Goal: Information Seeking & Learning: Learn about a topic

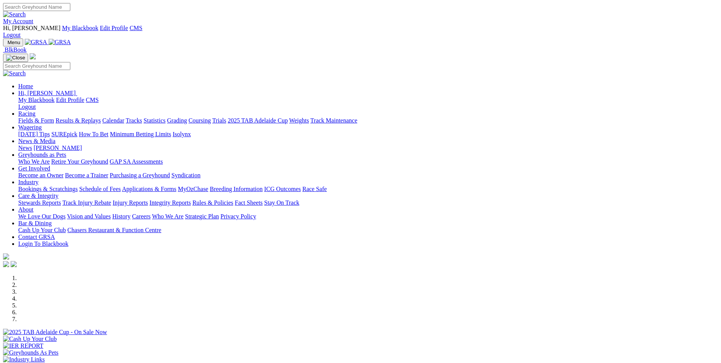
click at [54, 117] on link "Fields & Form" at bounding box center [36, 120] width 36 height 6
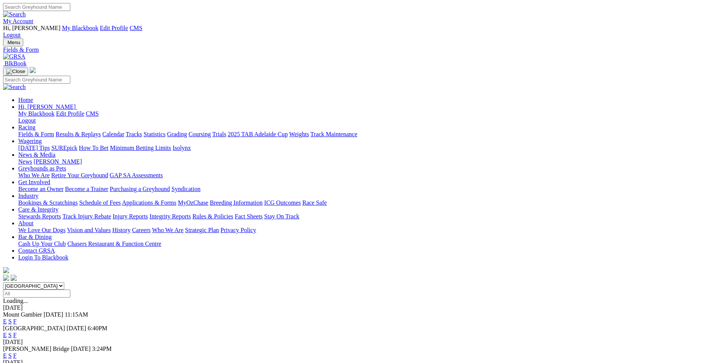
click at [7, 352] on link "E" at bounding box center [5, 355] width 4 height 6
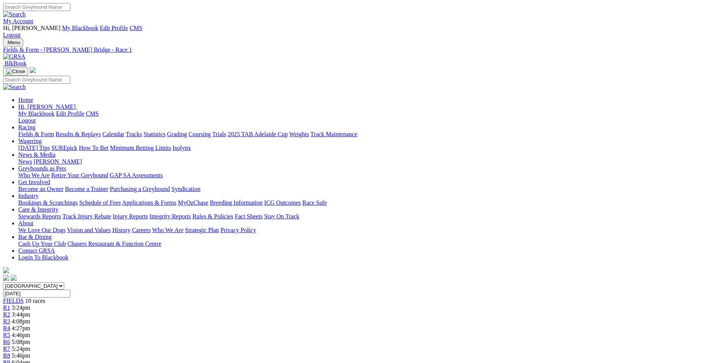
click at [30, 338] on span "5:08pm" at bounding box center [21, 341] width 19 height 6
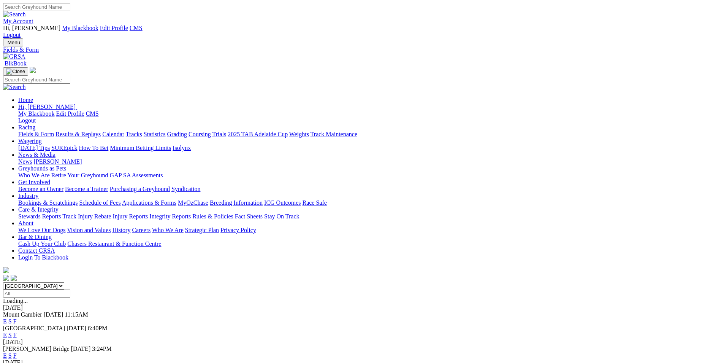
click at [17, 332] on link "F" at bounding box center [14, 335] width 3 height 6
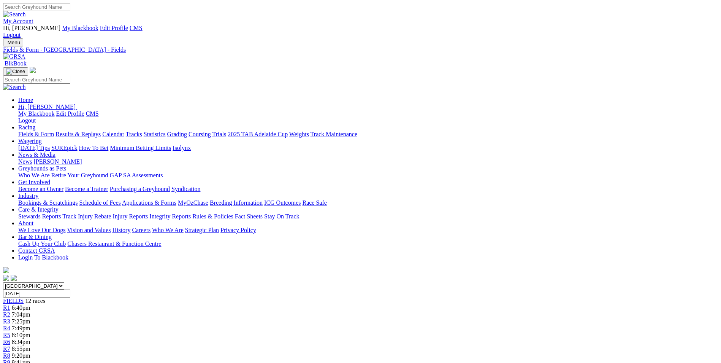
click at [30, 338] on span "8:34pm" at bounding box center [21, 341] width 19 height 6
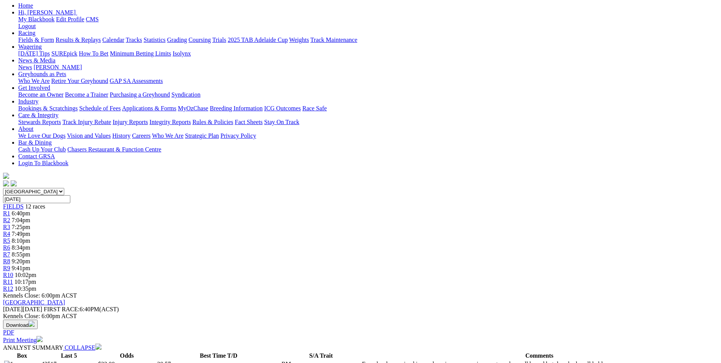
scroll to position [114, 0]
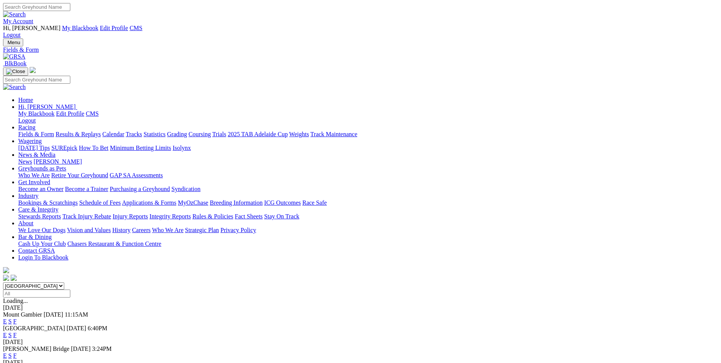
click at [17, 352] on link "F" at bounding box center [14, 355] width 3 height 6
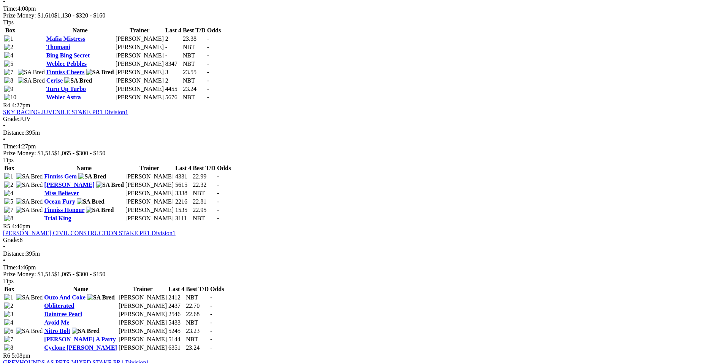
scroll to position [798, 0]
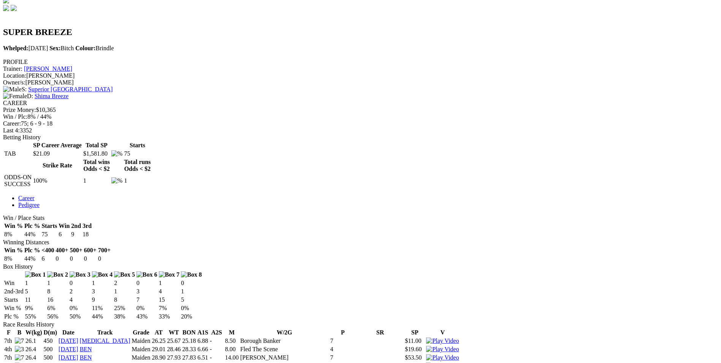
scroll to position [266, 0]
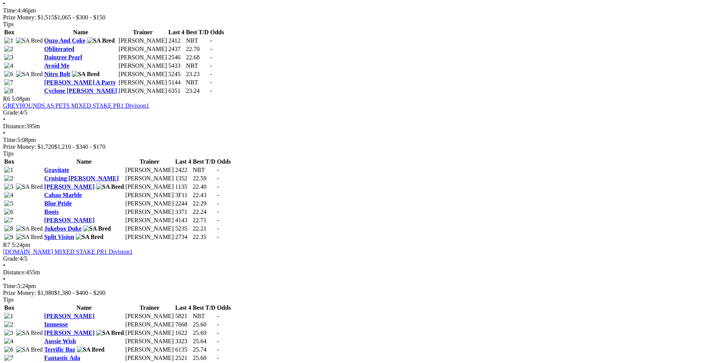
scroll to position [874, 0]
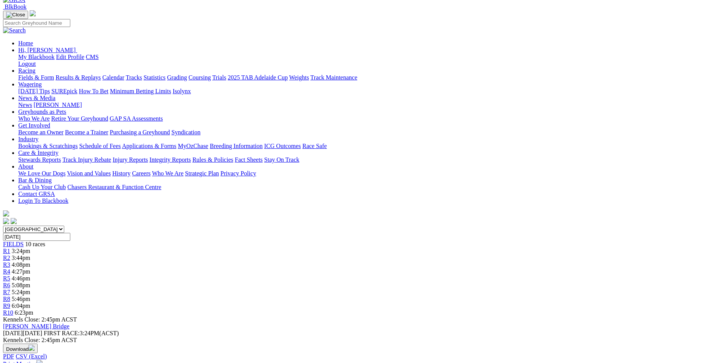
scroll to position [0, 0]
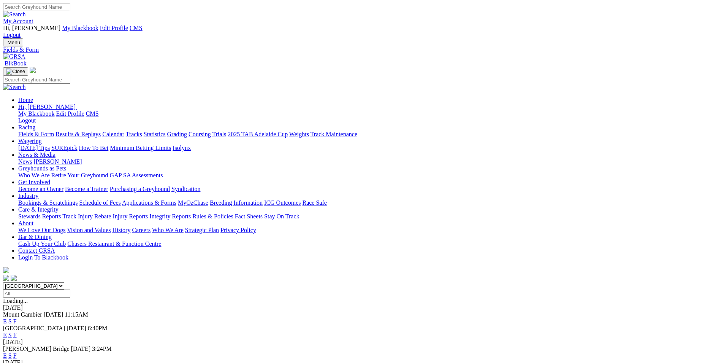
scroll to position [38, 0]
